Goal: Communication & Community: Participate in discussion

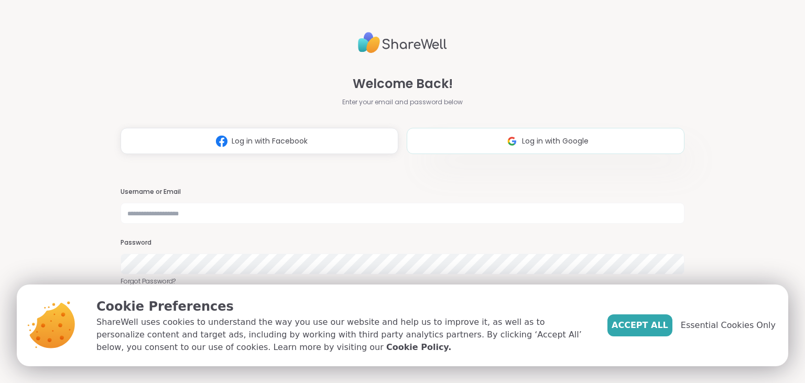
click at [524, 137] on span "Log in with Google" at bounding box center [555, 141] width 67 height 11
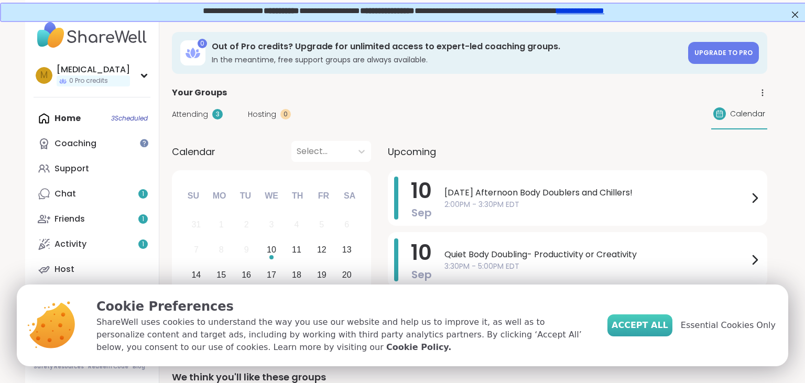
click at [655, 330] on span "Accept All" at bounding box center [639, 325] width 57 height 13
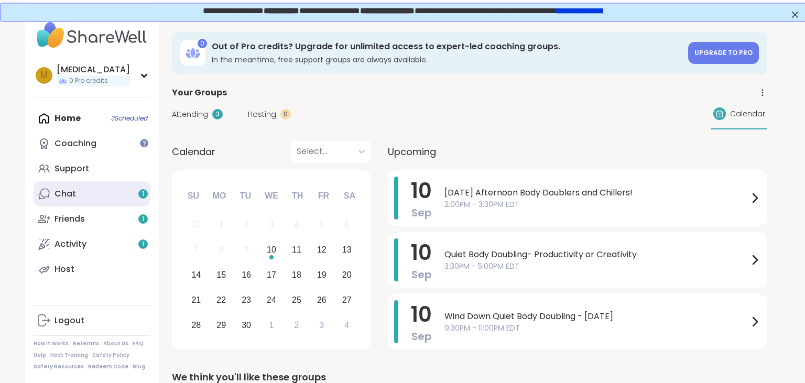
click at [58, 198] on div "Chat 1" at bounding box center [64, 194] width 21 height 12
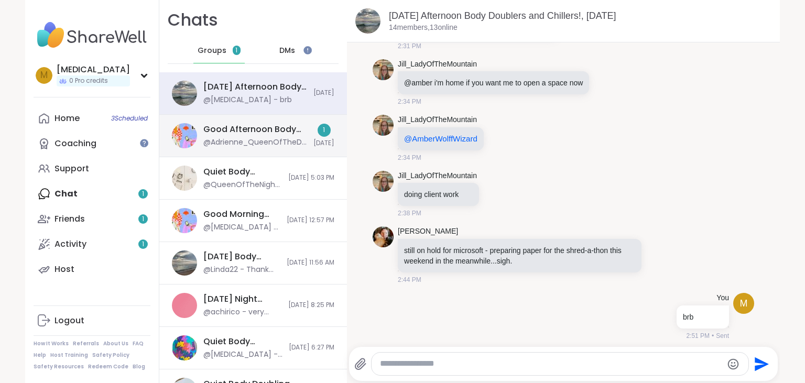
click at [247, 133] on div "Good Afternoon Body Doubling For Productivity, [DATE]" at bounding box center [255, 130] width 104 height 12
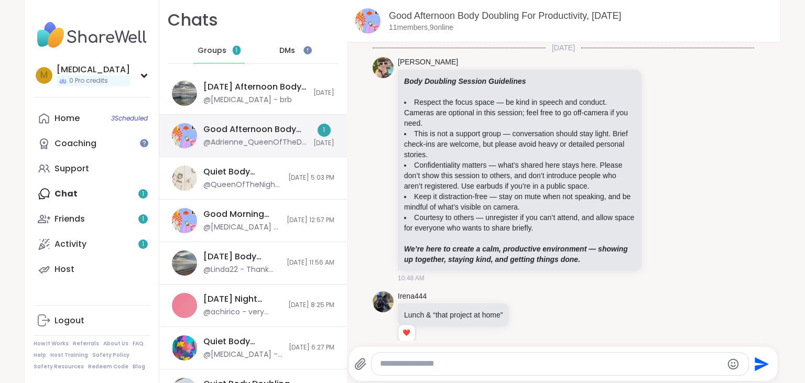
scroll to position [1874, 0]
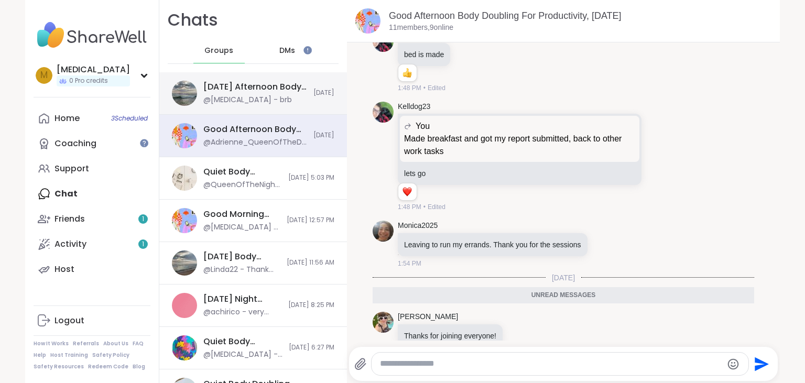
click at [239, 102] on div "@[MEDICAL_DATA] - brb" at bounding box center [247, 100] width 89 height 10
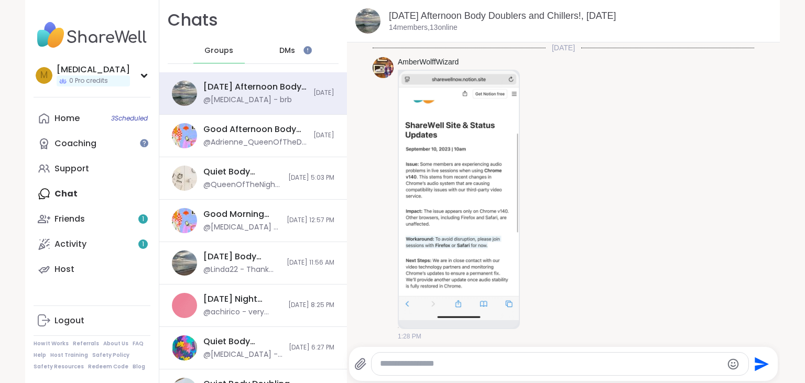
scroll to position [1240, 0]
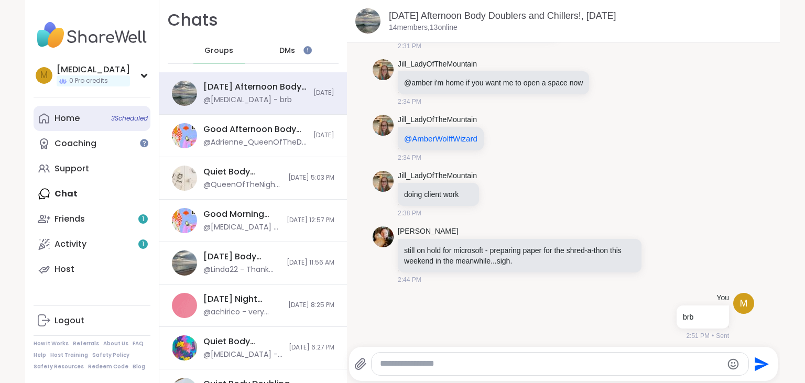
click at [64, 120] on div "Home 3 Scheduled" at bounding box center [66, 119] width 25 height 12
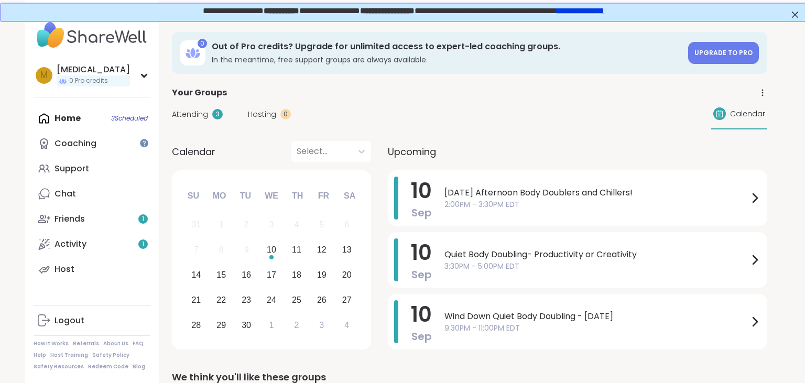
click at [194, 116] on span "Attending" at bounding box center [190, 114] width 36 height 11
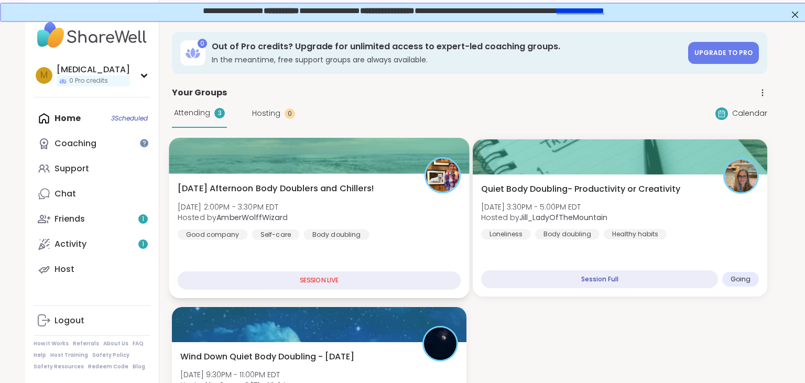
click at [374, 216] on div "[DATE] Afternoon Body Doublers and Chillers! [DATE] 2:00PM - 3:30PM EDT Hosted …" at bounding box center [319, 211] width 283 height 58
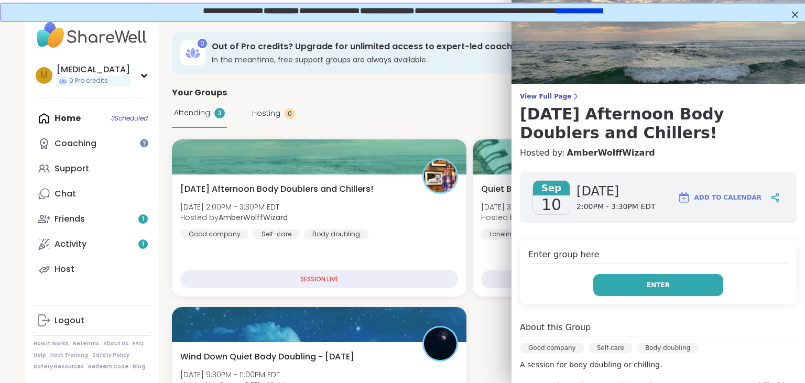
click at [669, 292] on button "Enter" at bounding box center [658, 285] width 130 height 22
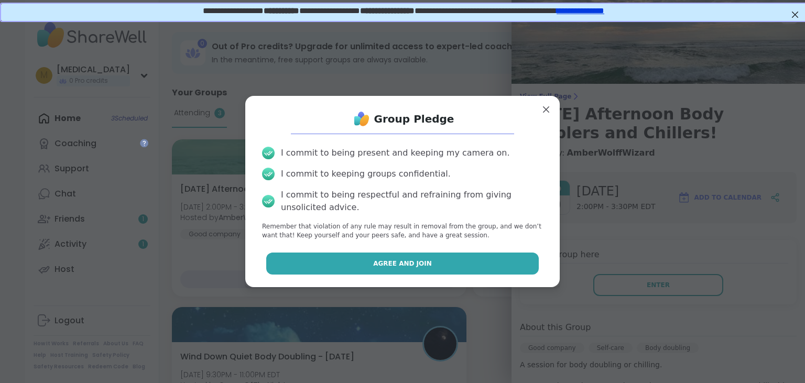
click at [413, 260] on span "Agree and Join" at bounding box center [402, 263] width 59 height 9
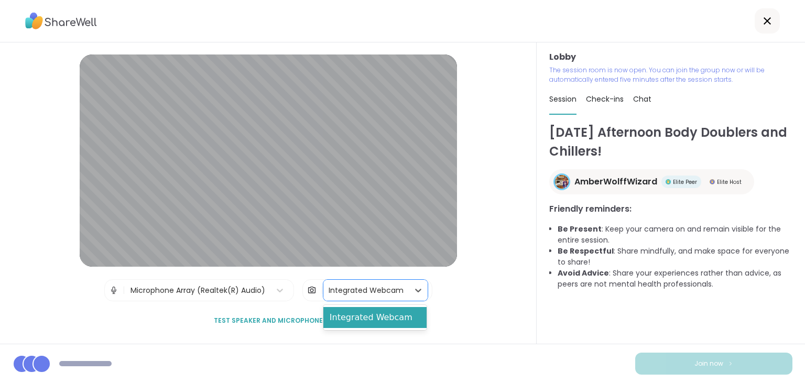
click at [346, 292] on div "Integrated Webcam" at bounding box center [365, 290] width 75 height 11
click at [262, 288] on div "Microphone Array (Realtek(R) Audio)" at bounding box center [197, 290] width 135 height 11
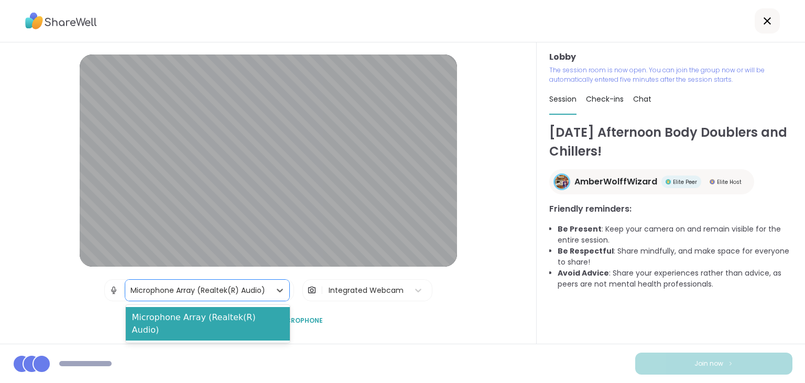
click at [262, 288] on div "Microphone Array (Realtek(R) Audio)" at bounding box center [197, 290] width 135 height 11
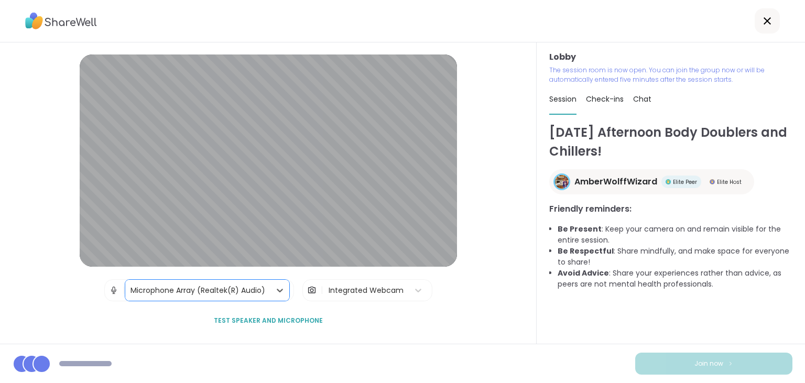
click at [383, 295] on div "Integrated Webcam" at bounding box center [365, 290] width 75 height 11
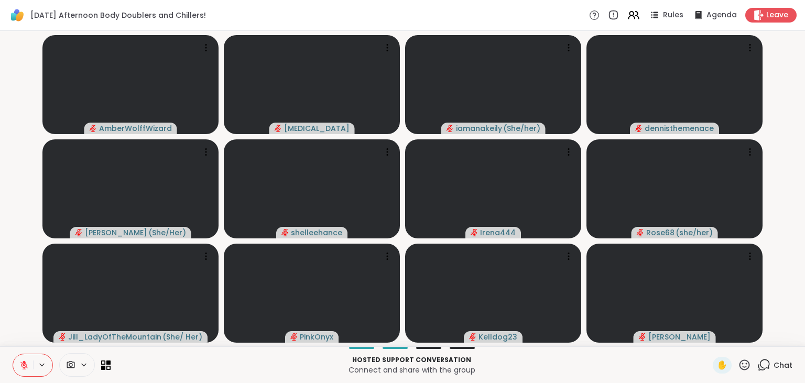
click at [81, 366] on icon at bounding box center [84, 364] width 8 height 9
click at [81, 331] on div "Integrated Webcam" at bounding box center [82, 327] width 85 height 13
click at [193, 365] on p "Connect and share with the group" at bounding box center [411, 370] width 589 height 10
click at [770, 363] on icon at bounding box center [763, 364] width 13 height 13
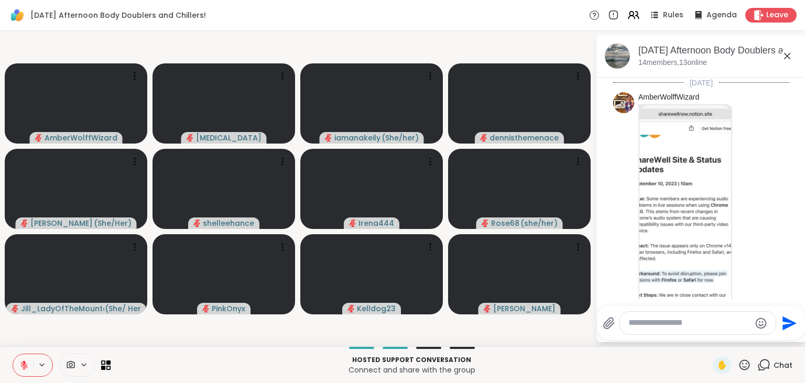
scroll to position [1507, 0]
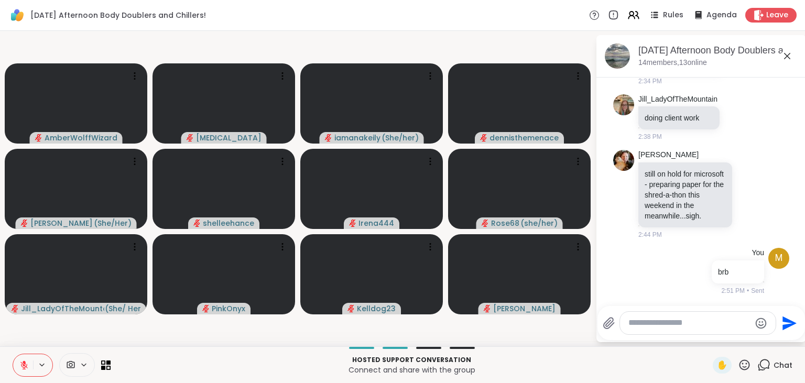
click at [791, 57] on icon at bounding box center [787, 56] width 13 height 13
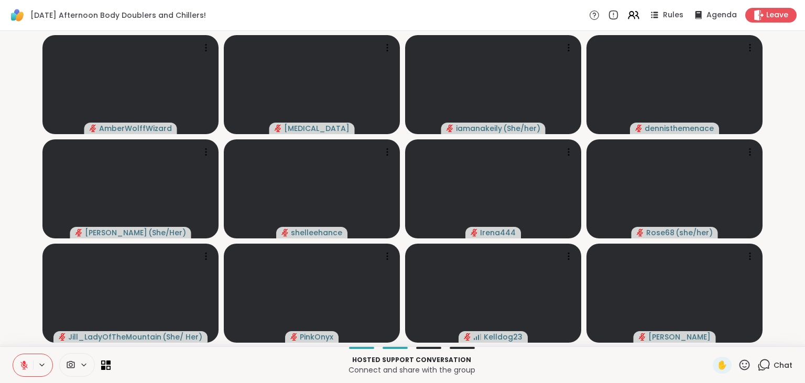
click at [774, 16] on span "Leave" at bounding box center [777, 15] width 22 height 10
click at [763, 17] on icon at bounding box center [758, 15] width 10 height 10
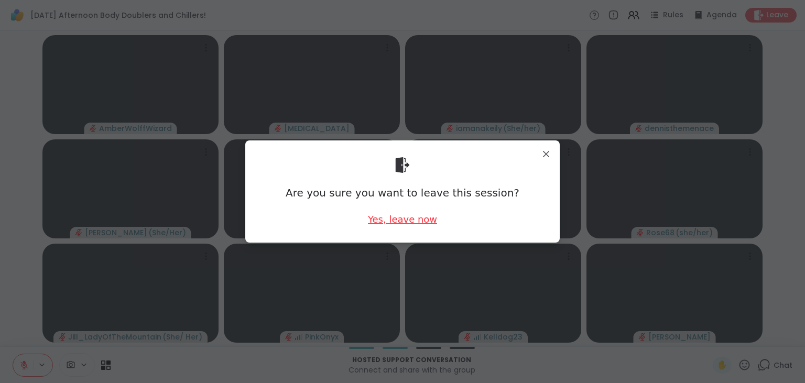
click at [396, 223] on div "Yes, leave now" at bounding box center [402, 219] width 69 height 13
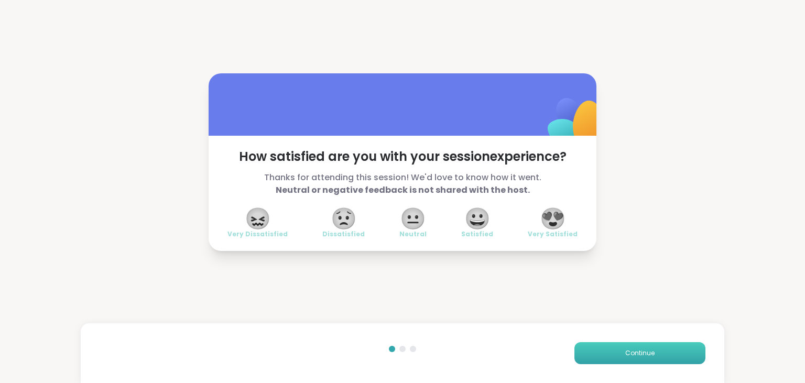
click at [597, 359] on button "Continue" at bounding box center [639, 353] width 131 height 22
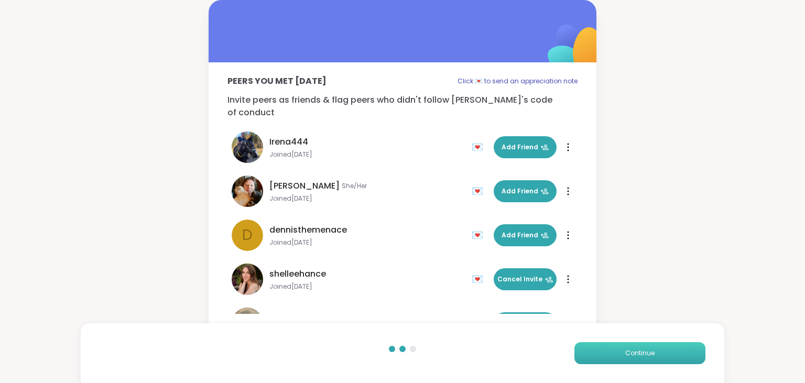
click at [597, 359] on button "Continue" at bounding box center [639, 353] width 131 height 22
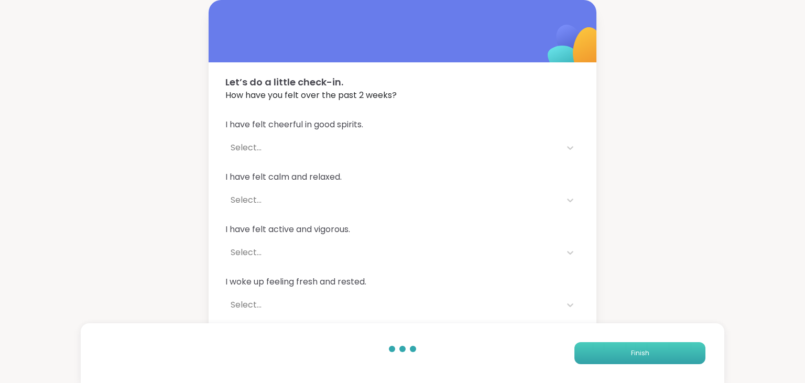
click at [597, 359] on button "Finish" at bounding box center [639, 353] width 131 height 22
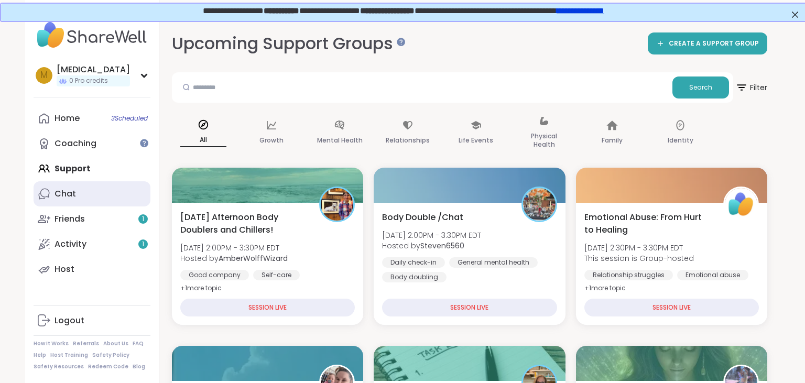
click at [97, 202] on link "Chat" at bounding box center [92, 193] width 117 height 25
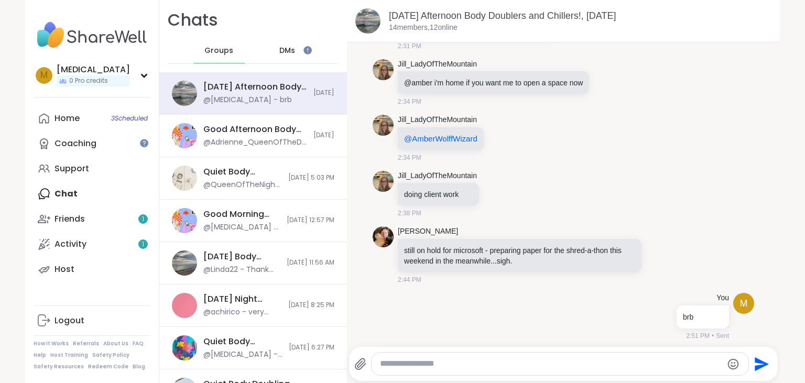
click at [531, 370] on div at bounding box center [559, 364] width 377 height 23
click at [531, 366] on textarea "Type your message" at bounding box center [551, 363] width 342 height 11
type textarea "*"
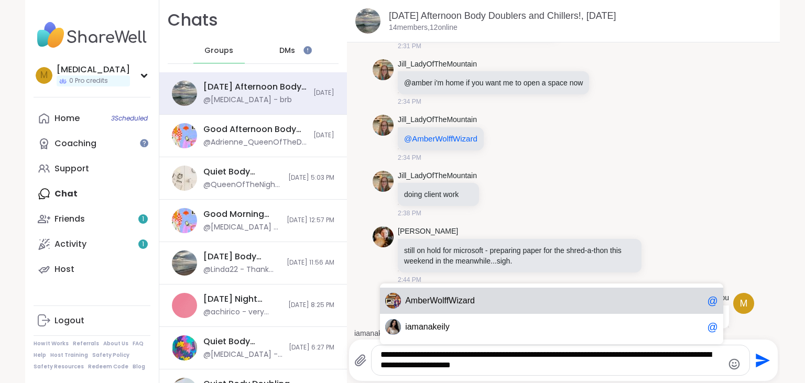
click at [501, 306] on span "Am berWolffWizard" at bounding box center [554, 300] width 298 height 10
type textarea "**********"
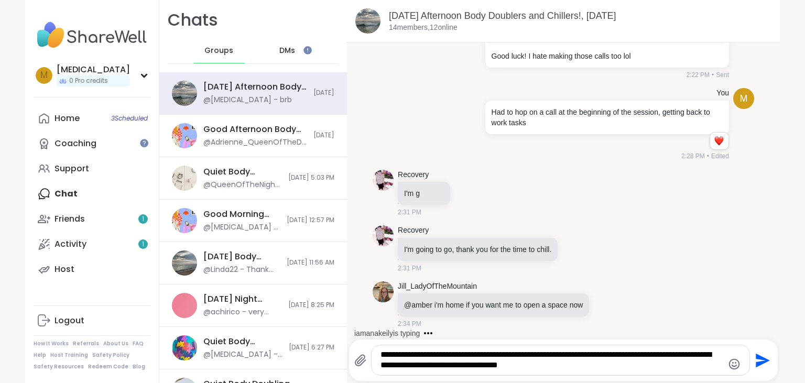
scroll to position [1248, 0]
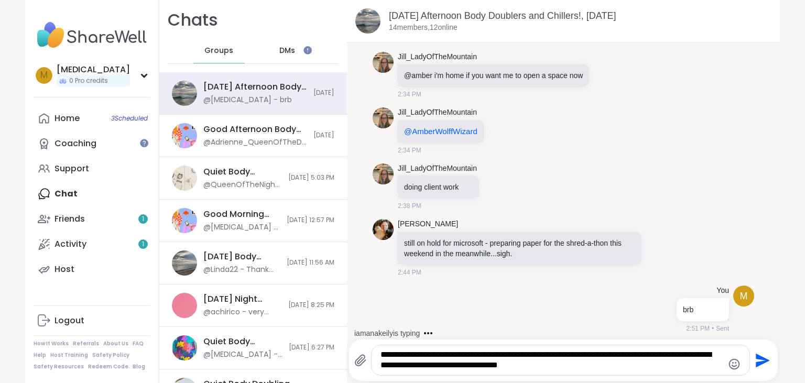
click at [764, 360] on icon "Send" at bounding box center [761, 360] width 17 height 17
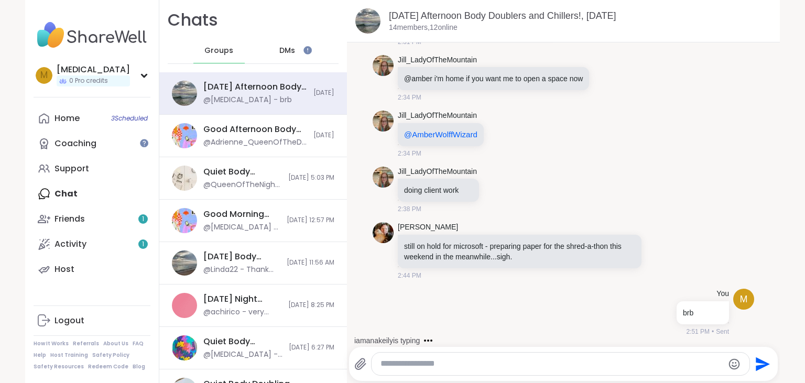
scroll to position [1317, 0]
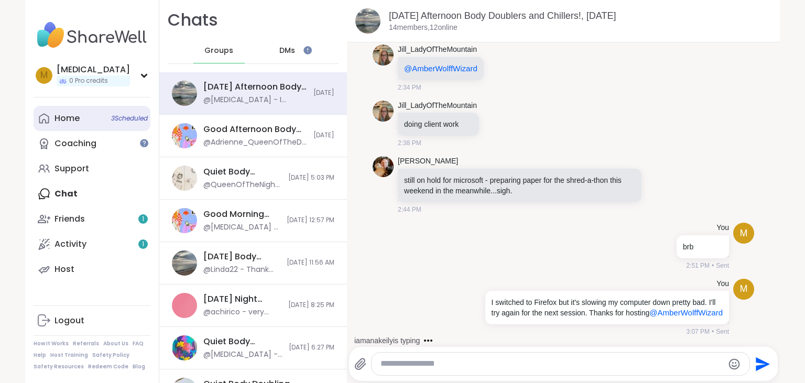
click at [85, 127] on link "Home 3 Scheduled" at bounding box center [92, 118] width 117 height 25
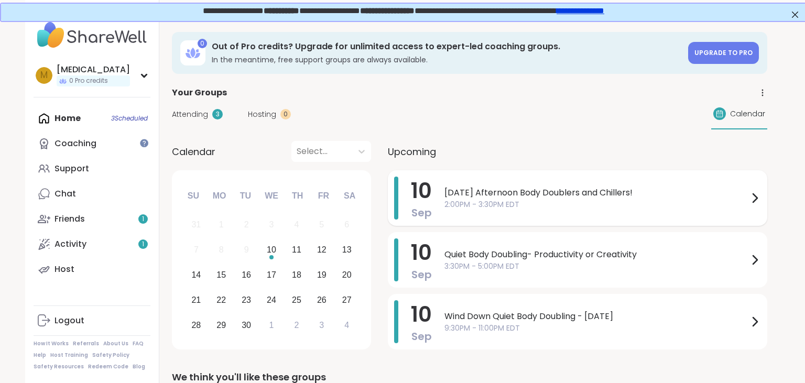
click at [599, 199] on span "2:00PM - 3:30PM EDT" at bounding box center [596, 204] width 304 height 11
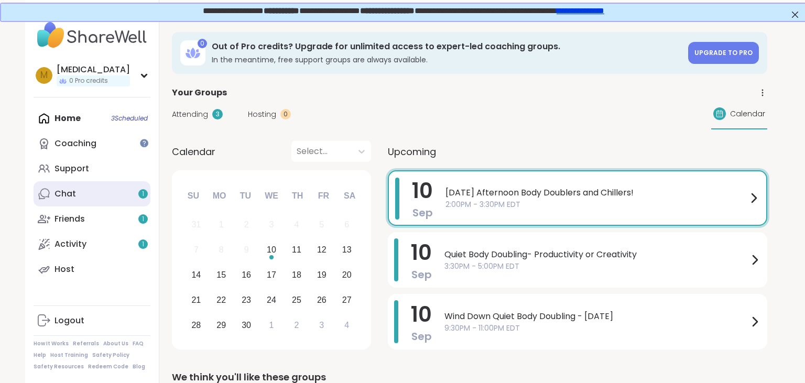
click at [72, 184] on link "Chat 1" at bounding box center [92, 193] width 117 height 25
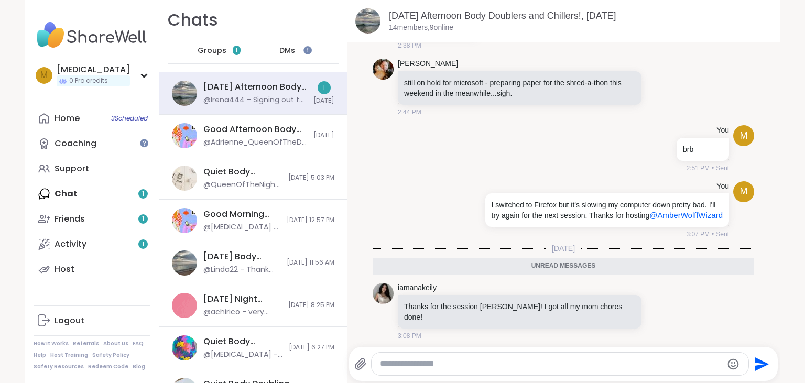
scroll to position [1439, 0]
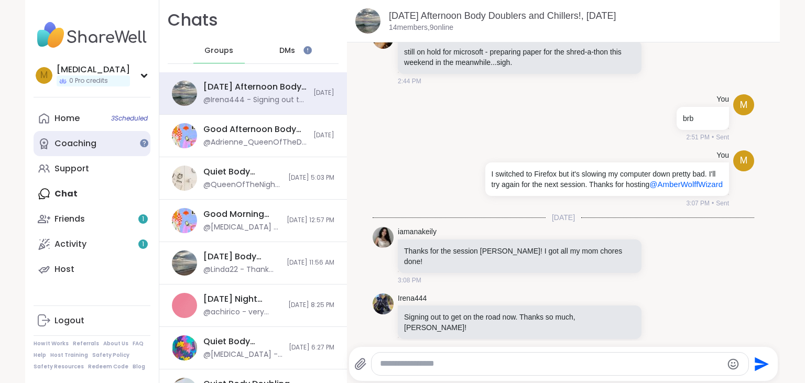
click at [93, 138] on div "Coaching" at bounding box center [75, 144] width 42 height 12
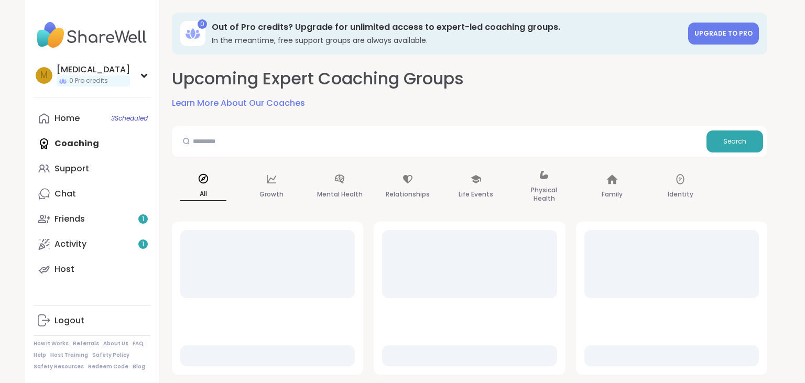
click at [91, 130] on link "Home 3 Scheduled" at bounding box center [92, 118] width 117 height 25
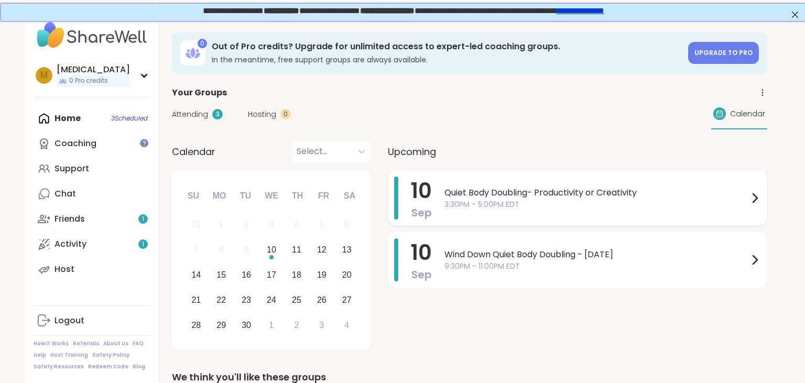
click at [531, 188] on span "Quiet Body Doubling- Productivity or Creativity" at bounding box center [596, 192] width 304 height 13
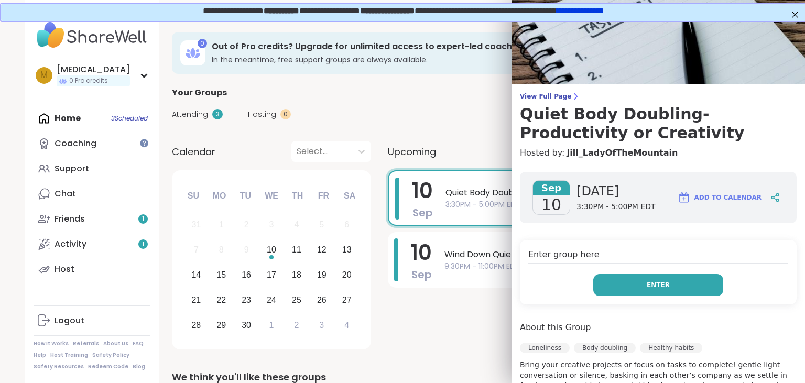
click at [688, 282] on button "Enter" at bounding box center [658, 285] width 130 height 22
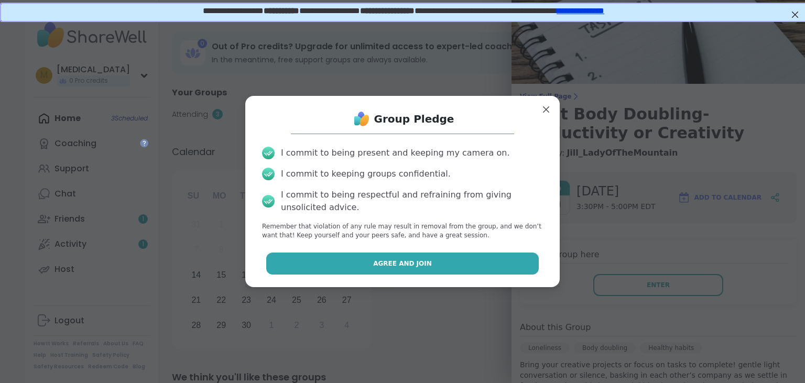
click at [486, 265] on button "Agree and Join" at bounding box center [402, 263] width 273 height 22
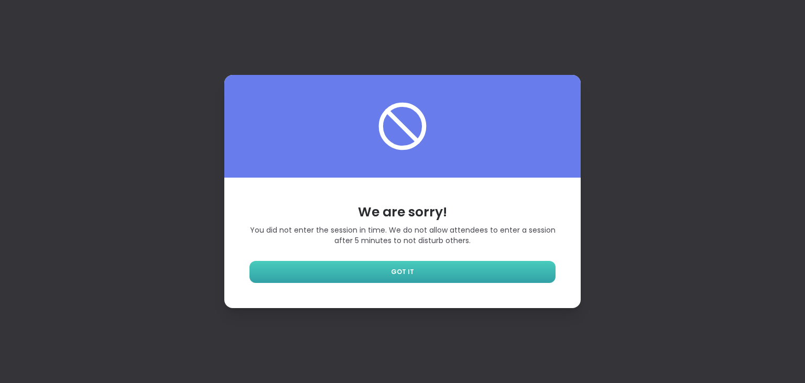
click at [505, 269] on link "GOT IT" at bounding box center [402, 272] width 306 height 22
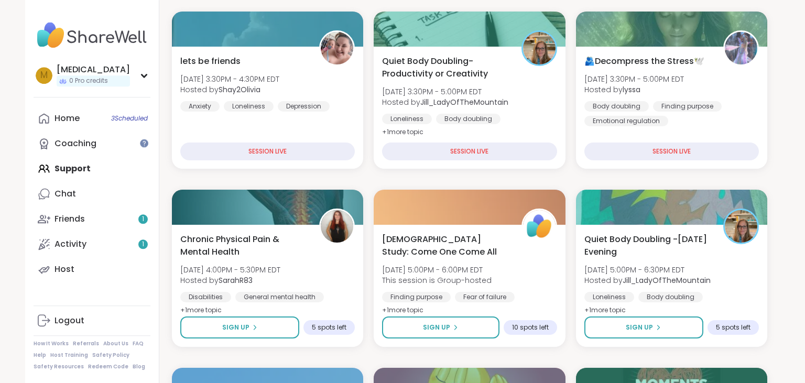
scroll to position [166, 0]
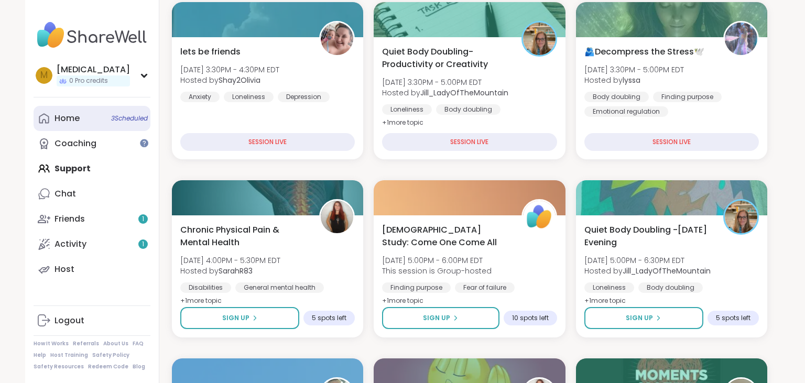
click at [63, 121] on div "Home 3 Scheduled" at bounding box center [66, 119] width 25 height 12
